Goal: Task Accomplishment & Management: Complete application form

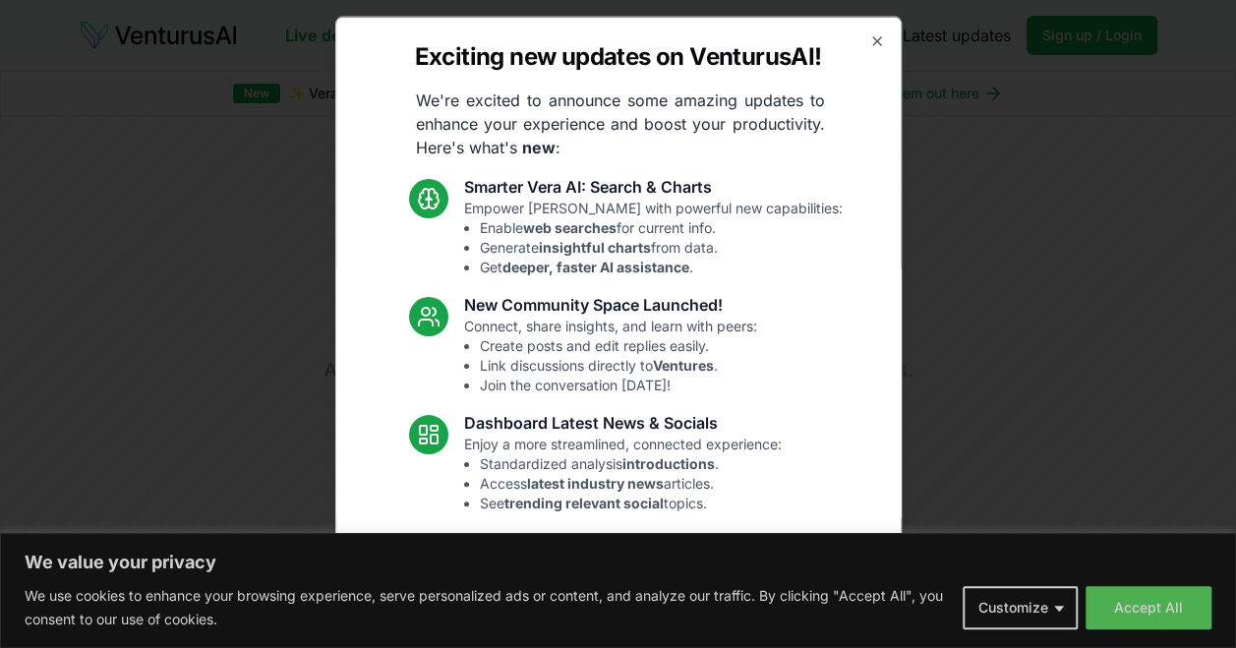
scroll to position [171, 0]
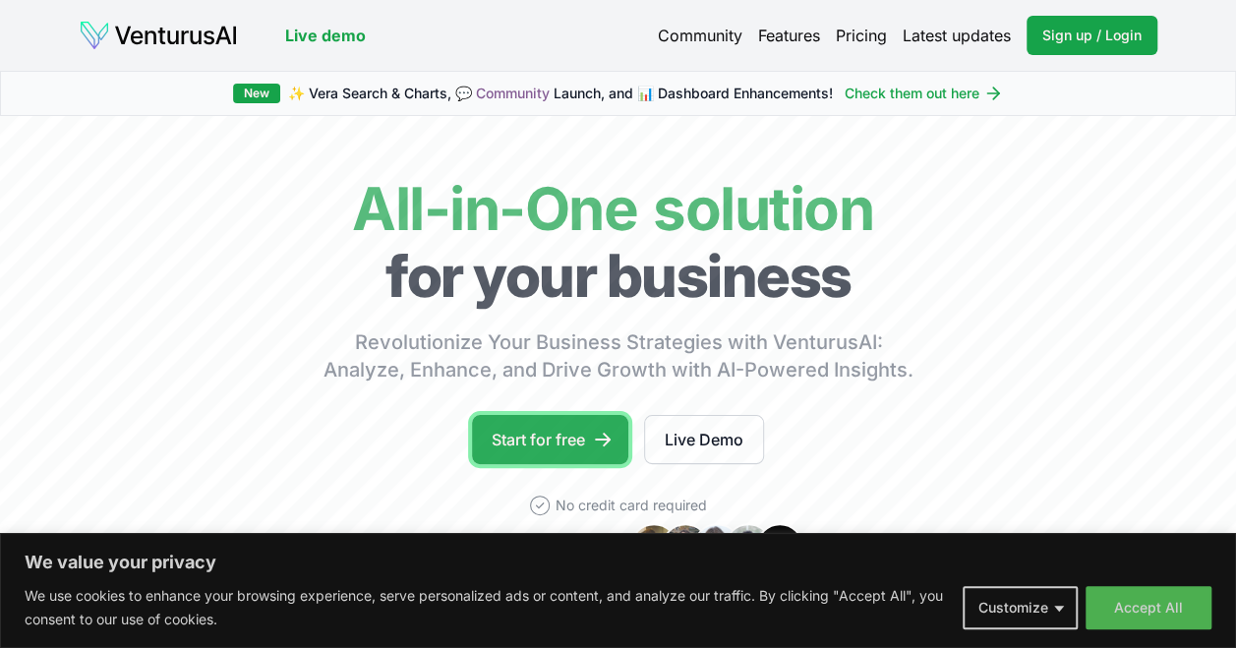
click at [581, 443] on link "Start for free" at bounding box center [550, 439] width 156 height 49
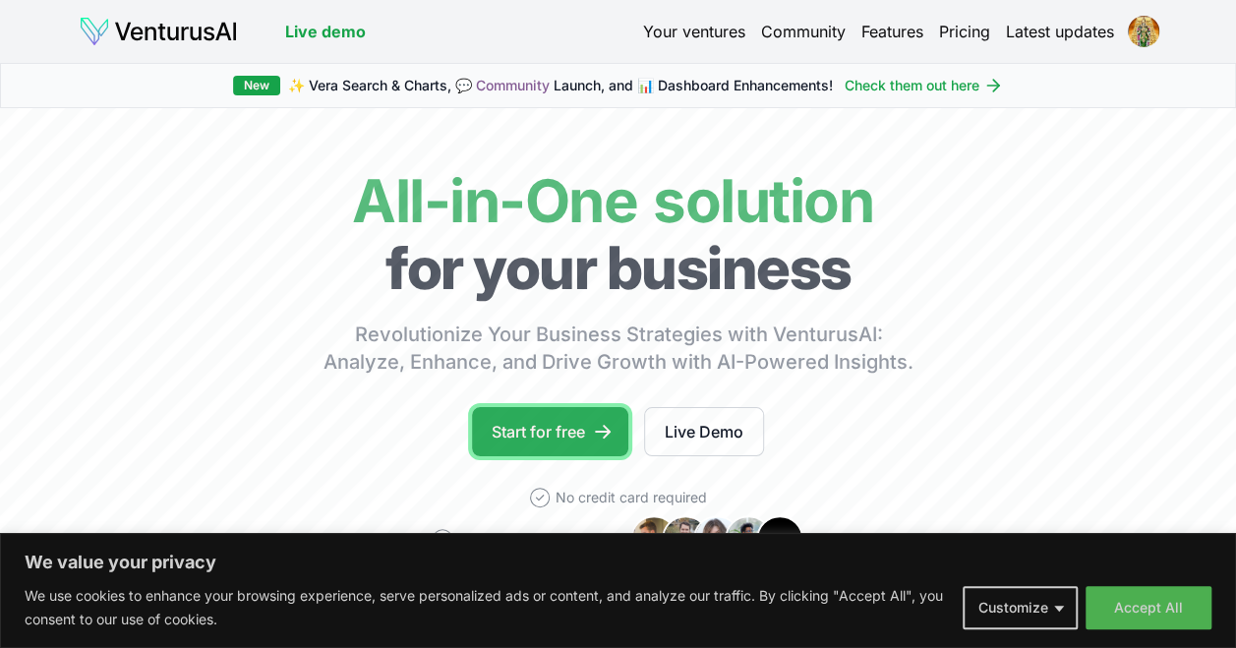
click at [523, 431] on link "Start for free" at bounding box center [550, 431] width 156 height 49
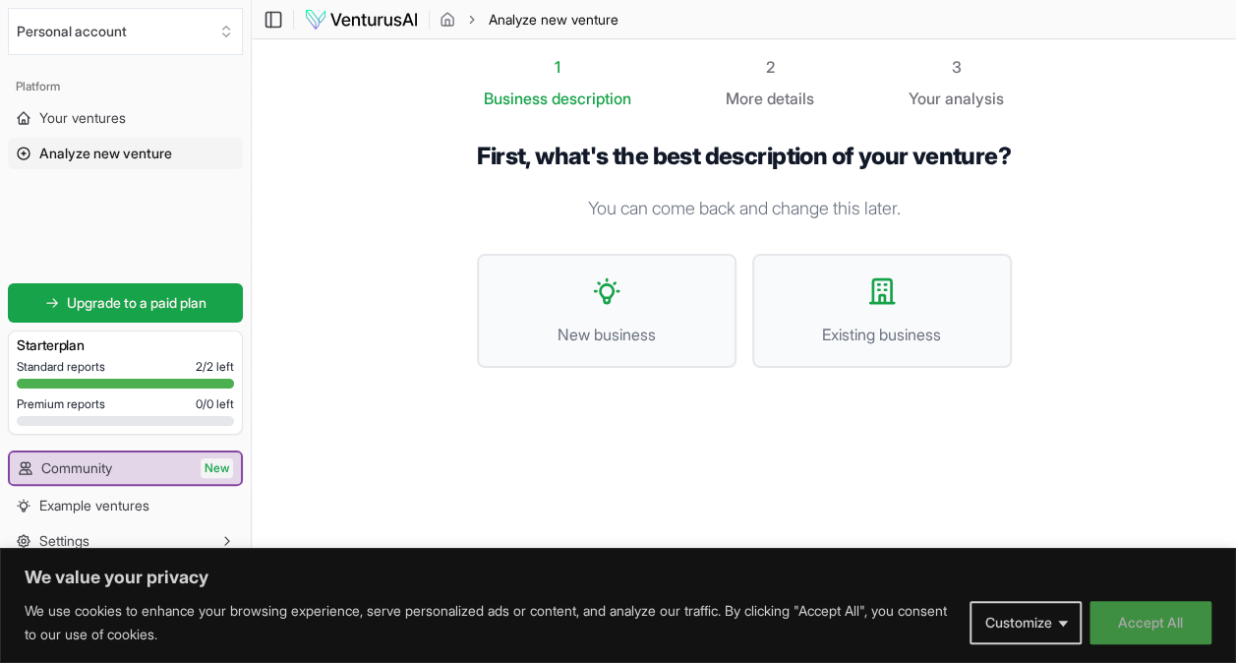
click at [1150, 628] on button "Accept All" at bounding box center [1151, 622] width 122 height 43
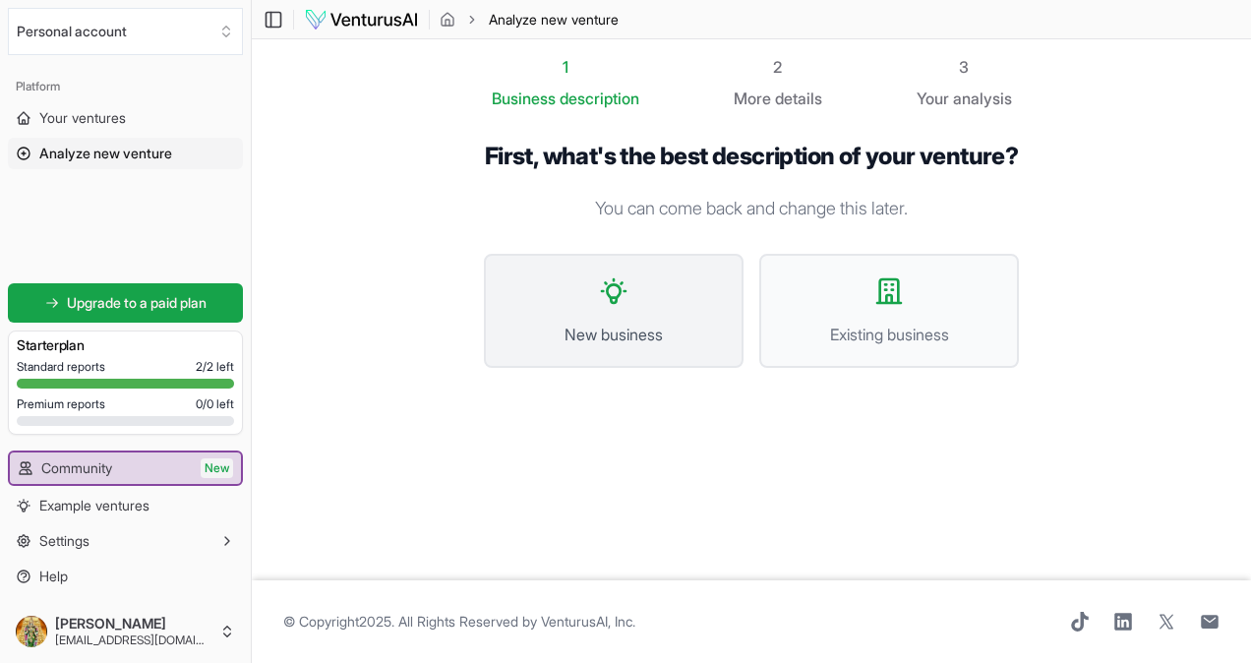
click at [642, 342] on button "New business" at bounding box center [614, 311] width 260 height 114
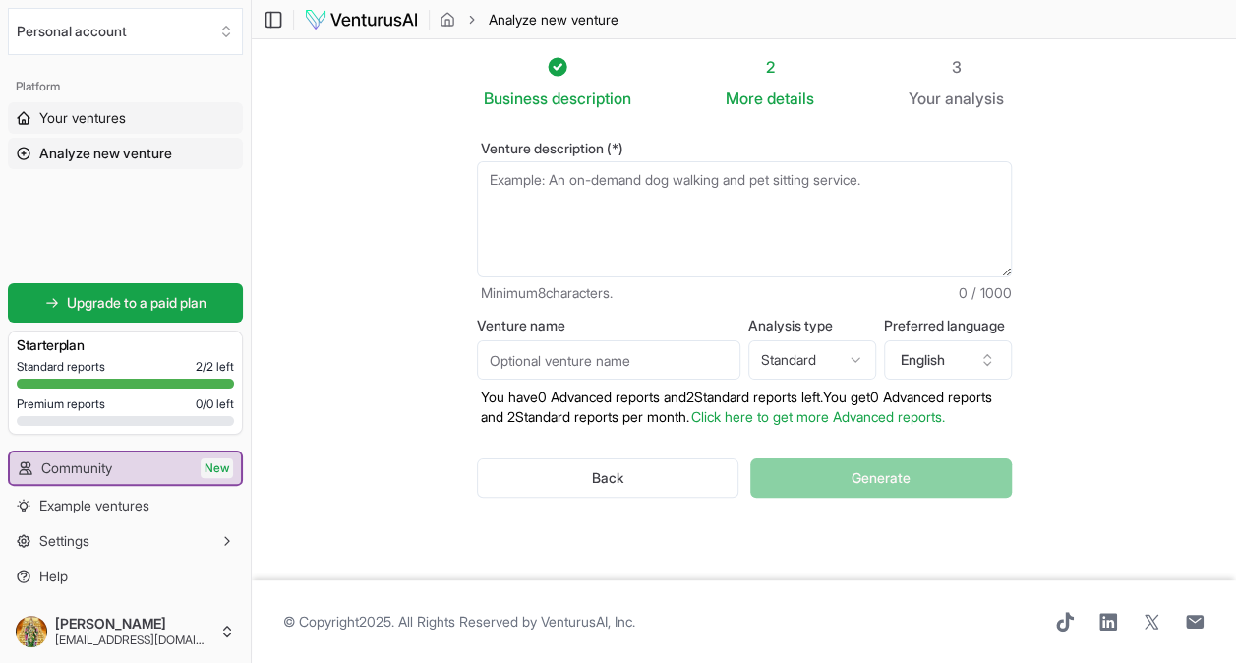
click at [76, 111] on span "Your ventures" at bounding box center [82, 118] width 87 height 20
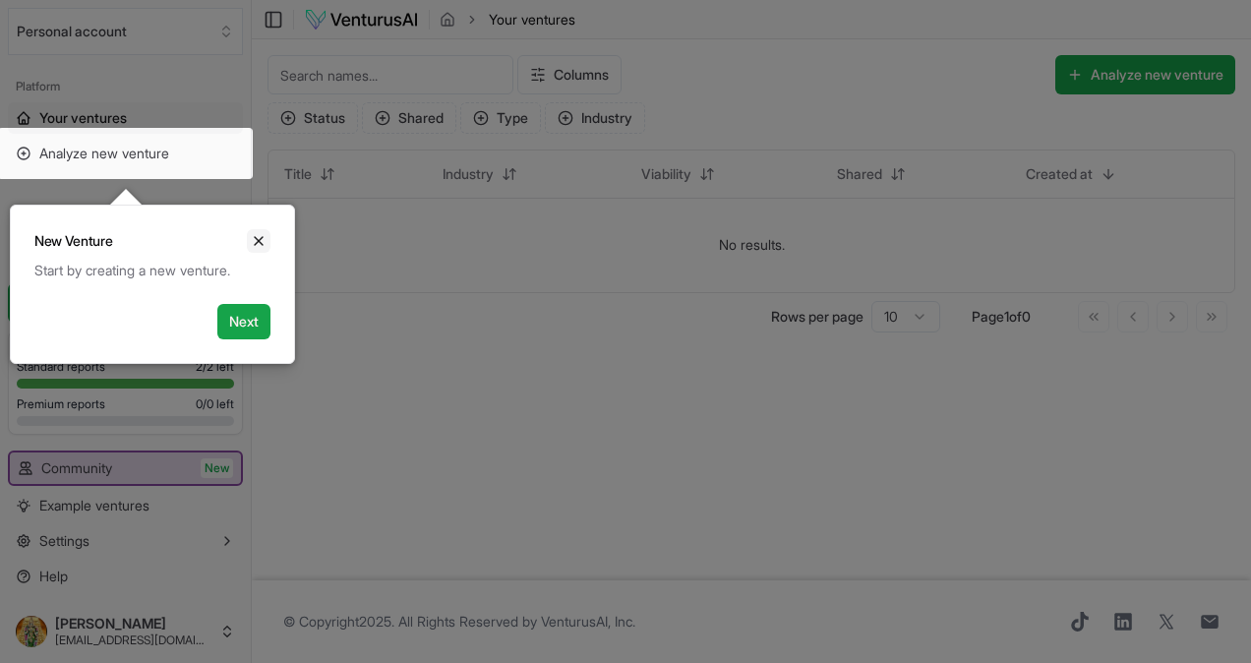
click at [268, 244] on button "Close" at bounding box center [259, 241] width 24 height 24
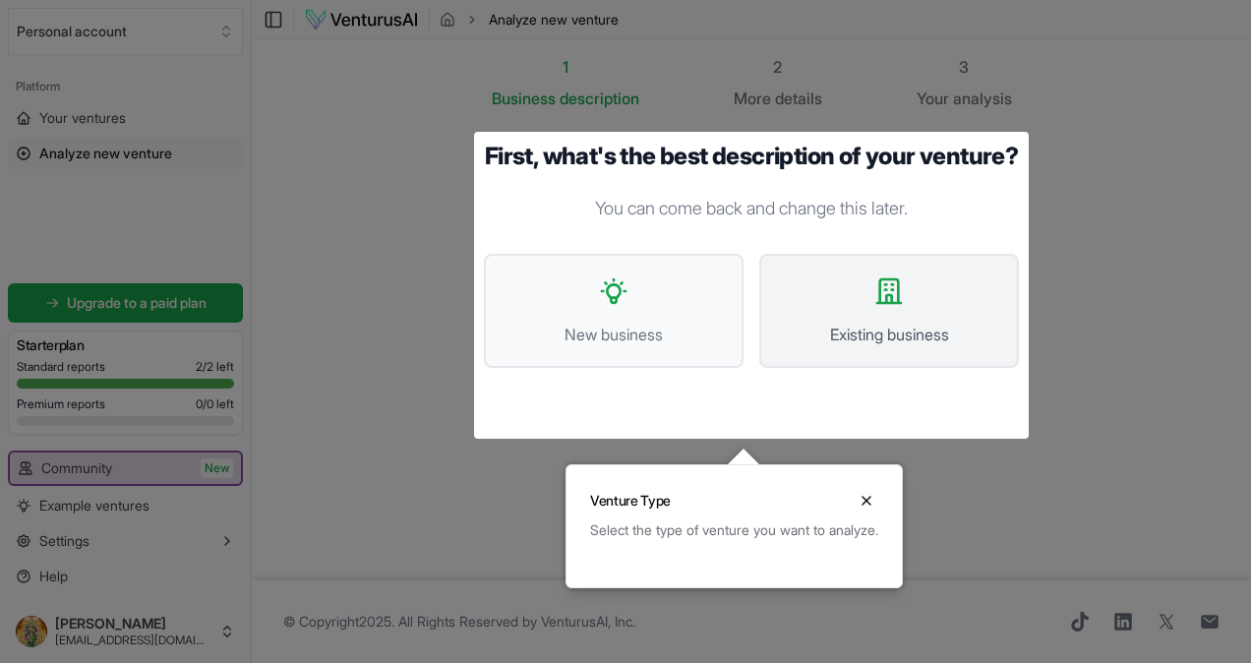
click at [927, 346] on span "Existing business" at bounding box center [889, 335] width 216 height 24
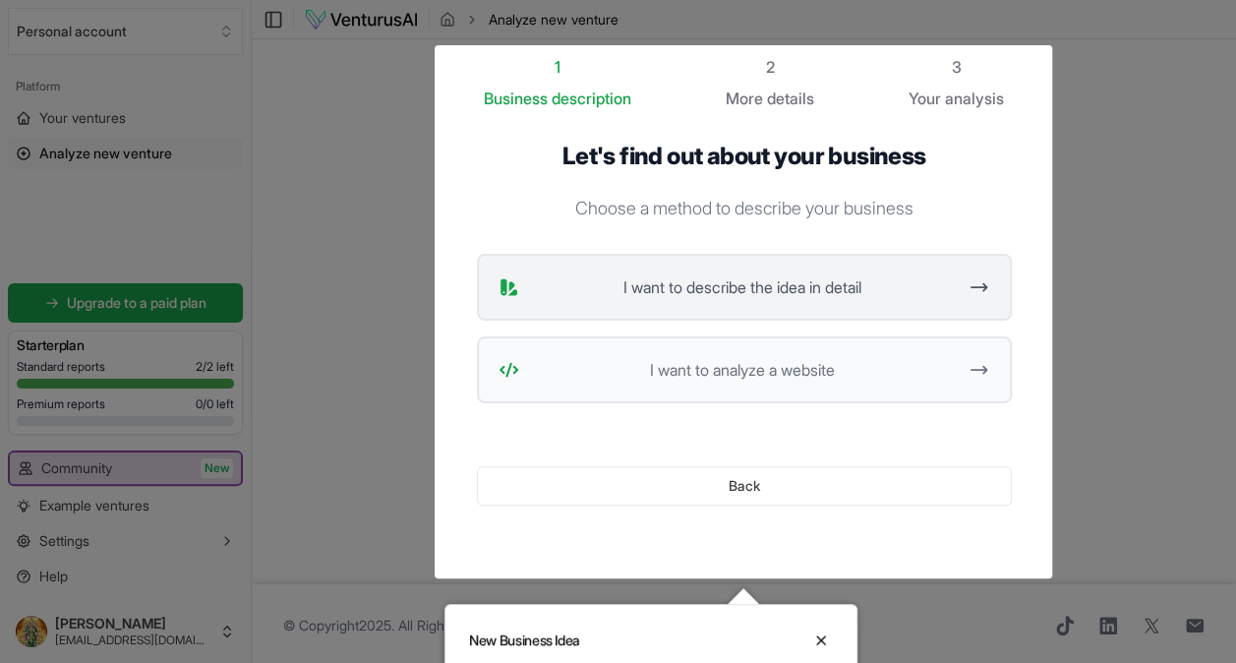
click at [793, 279] on span "I want to describe the idea in detail" at bounding box center [742, 287] width 431 height 24
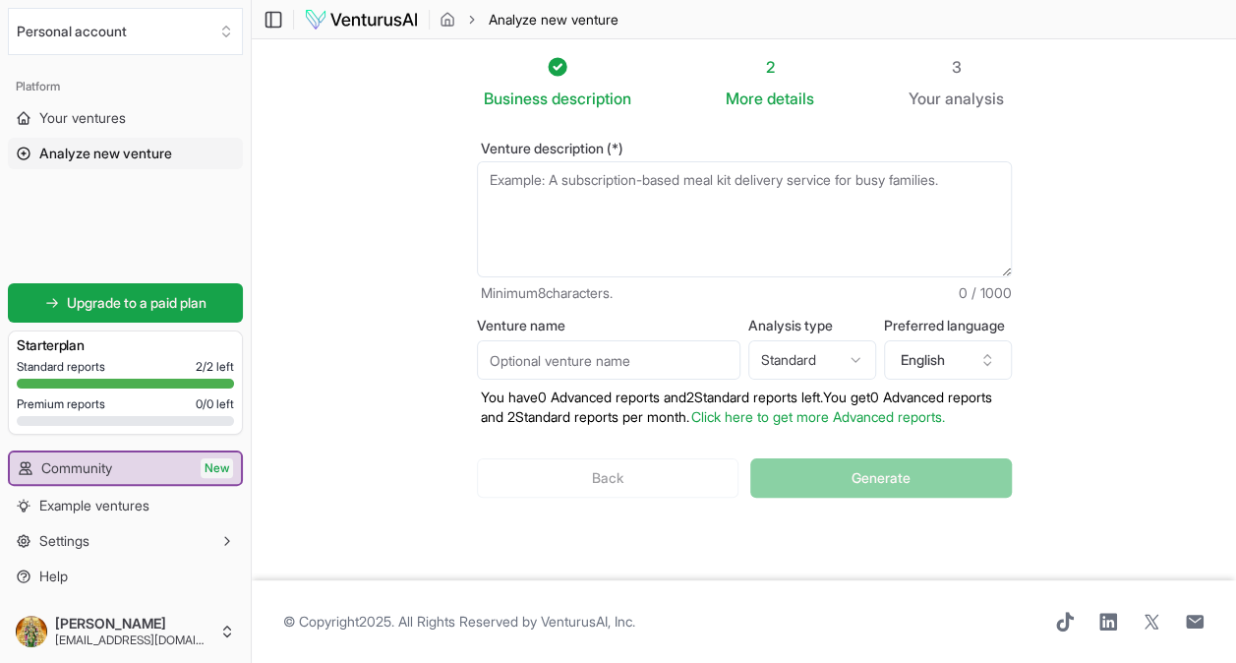
click at [605, 230] on textarea "Venture description (*)" at bounding box center [744, 219] width 535 height 116
